Goal: Check status: Check status

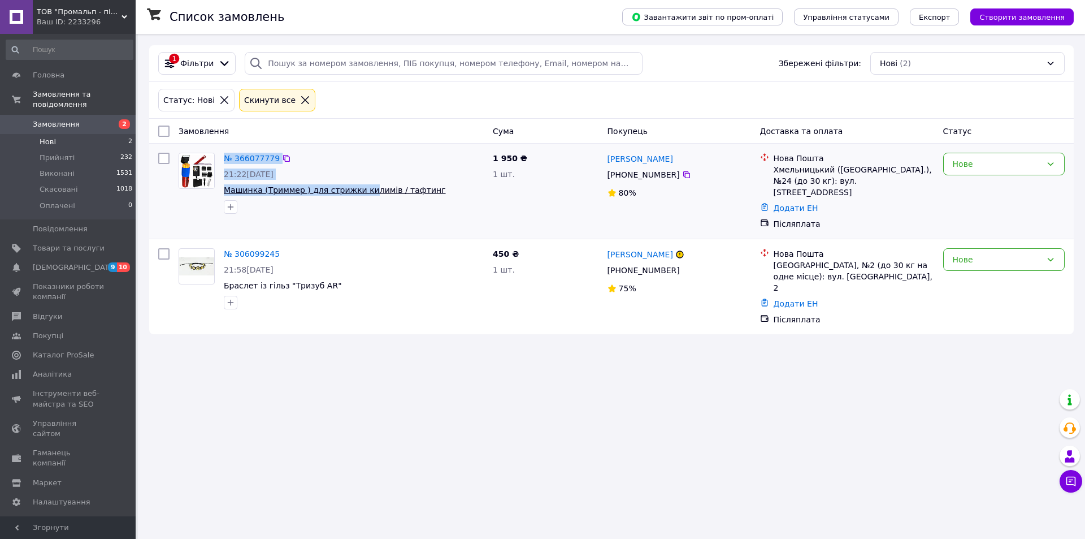
drag, startPoint x: 213, startPoint y: 192, endPoint x: 360, endPoint y: 193, distance: 147.0
click at [360, 193] on div "№ 366077779 21:22[DATE] Машинка (Триммер ) для стрижки килимів / тафтинг" at bounding box center [331, 183] width 314 height 70
click at [336, 192] on span "Машинка (Триммер ) для стрижки килимів / тафтинг" at bounding box center [335, 189] width 222 height 9
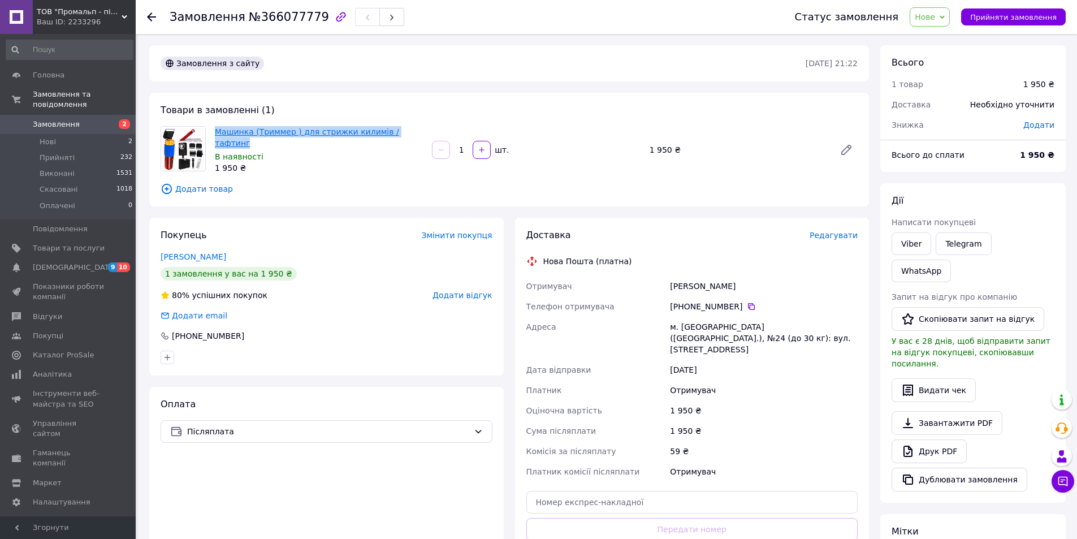
drag, startPoint x: 422, startPoint y: 131, endPoint x: 218, endPoint y: 134, distance: 204.1
click at [218, 134] on span "Машинка (Триммер ) для стрижки килимів / тафтинг" at bounding box center [319, 137] width 208 height 23
copy link "Машинка (Триммер ) для стрижки килимів / тафтинг"
click at [186, 154] on img at bounding box center [183, 148] width 44 height 43
click at [366, 131] on link "Машинка (Триммер ) для стрижки килимів / тафтинг" at bounding box center [307, 137] width 184 height 20
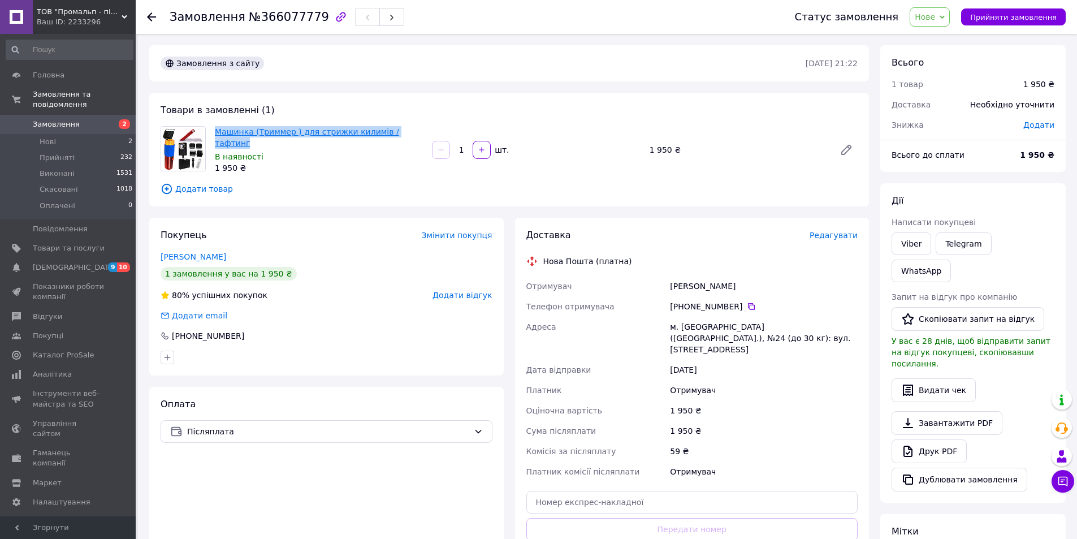
click at [278, 131] on link "Машинка (Триммер ) для стрижки килимів / тафтинг" at bounding box center [307, 137] width 184 height 20
click at [838, 140] on link at bounding box center [846, 149] width 23 height 23
click at [1035, 40] on div "Замовлення №366077779 Статус замовлення Нове Прийнято Виконано Скасовано Оплаче…" at bounding box center [607, 408] width 939 height 749
